Goal: Task Accomplishment & Management: Use online tool/utility

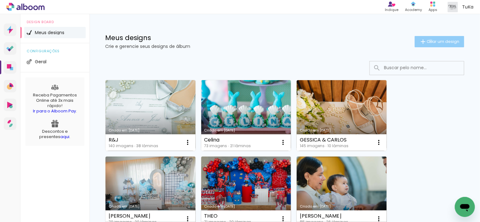
click at [429, 41] on span "Criar um design" at bounding box center [443, 42] width 33 height 4
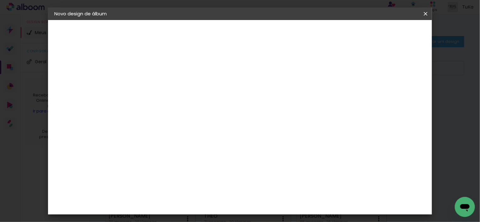
click at [157, 84] on input at bounding box center [157, 84] width 0 height 10
type input "[PERSON_NAME]"
type paper-input "[PERSON_NAME]"
click at [0, 0] on slot "Avançar" at bounding box center [0, 0] width 0 height 0
click at [205, 118] on input at bounding box center [172, 119] width 63 height 8
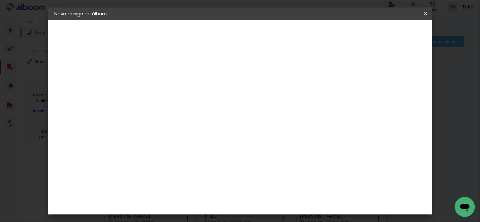
type input "lui"
type paper-input "lui"
click at [194, 141] on div "[PERSON_NAME]" at bounding box center [173, 141] width 42 height 5
click at [168, 142] on div "[PERSON_NAME]" at bounding box center [173, 141] width 42 height 5
click at [0, 0] on slot "Avançar" at bounding box center [0, 0] width 0 height 0
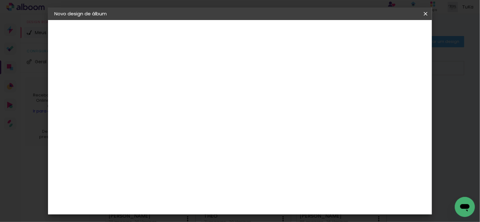
click at [181, 104] on input "text" at bounding box center [169, 109] width 24 height 10
click at [0, 0] on slot "Slim Book" at bounding box center [0, 0] width 0 height 0
type input "Slim Book"
click at [199, 158] on span "20 x 60" at bounding box center [184, 164] width 29 height 13
click at [0, 0] on slot "Avançar" at bounding box center [0, 0] width 0 height 0
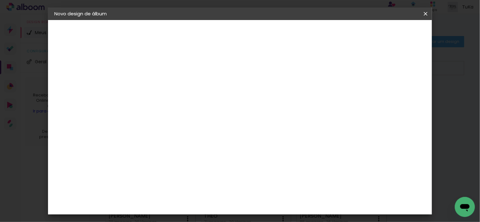
click at [391, 35] on span "Iniciar design" at bounding box center [376, 33] width 29 height 4
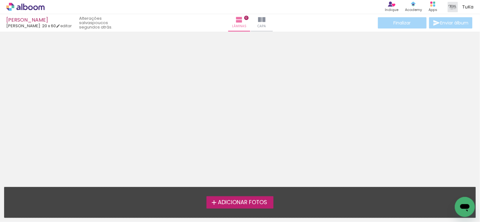
click at [239, 204] on span "Adicionar Fotos" at bounding box center [242, 203] width 49 height 6
click at [0, 0] on input "file" at bounding box center [0, 0] width 0 height 0
click at [243, 201] on span "Adicionar Fotos" at bounding box center [242, 203] width 49 height 6
click at [0, 0] on input "file" at bounding box center [0, 0] width 0 height 0
